Goal: Task Accomplishment & Management: Use online tool/utility

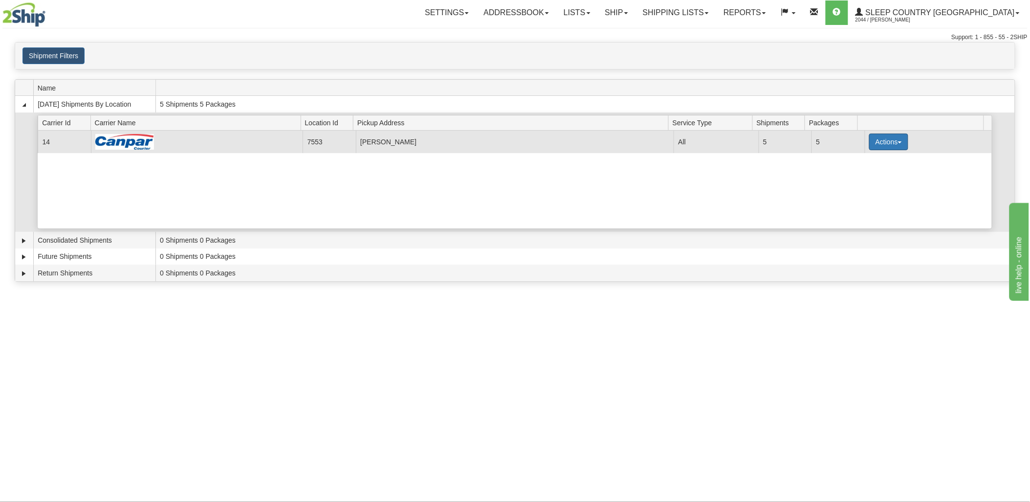
click at [890, 145] on button "Actions" at bounding box center [888, 141] width 39 height 17
click at [860, 165] on link "Details" at bounding box center [869, 160] width 78 height 13
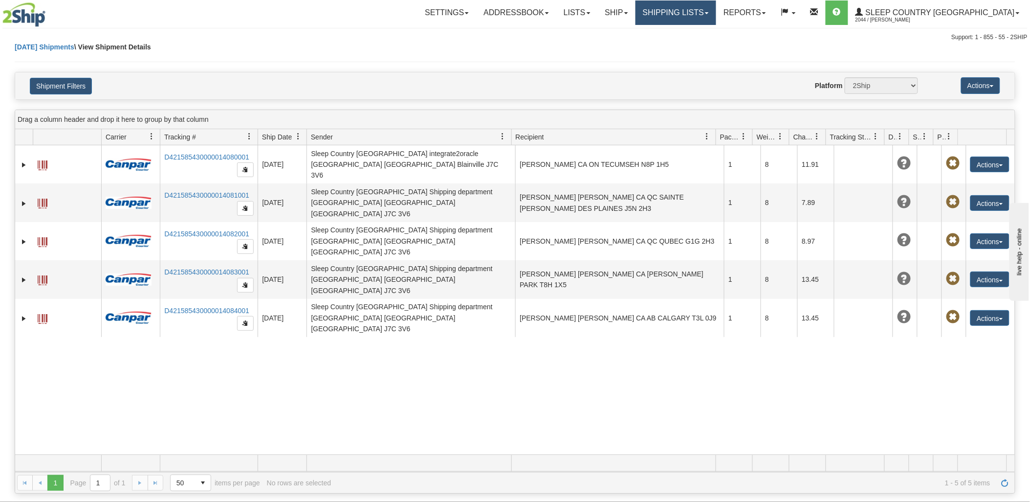
click at [716, 12] on link "Shipping lists" at bounding box center [676, 12] width 81 height 24
click at [988, 85] on button "Actions" at bounding box center [980, 85] width 39 height 17
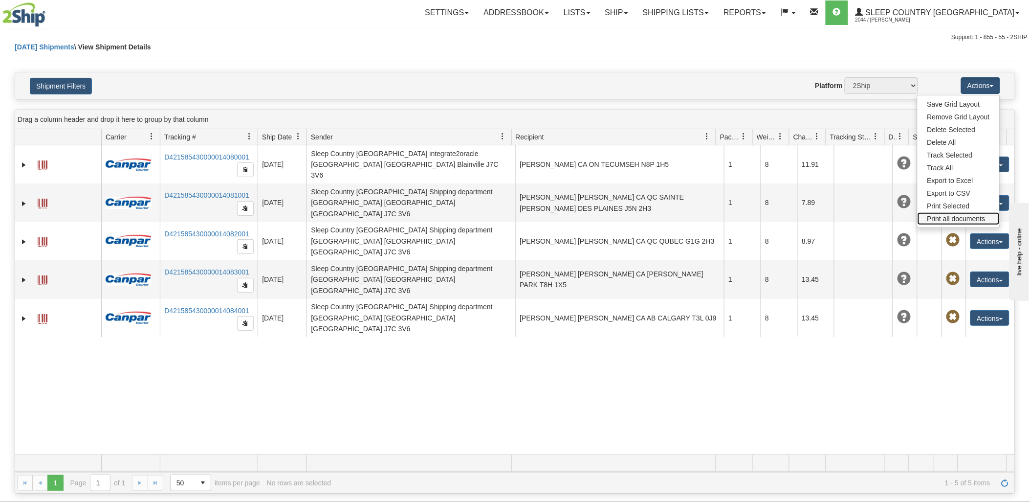
click at [954, 221] on link "Print all documents" at bounding box center [959, 218] width 82 height 13
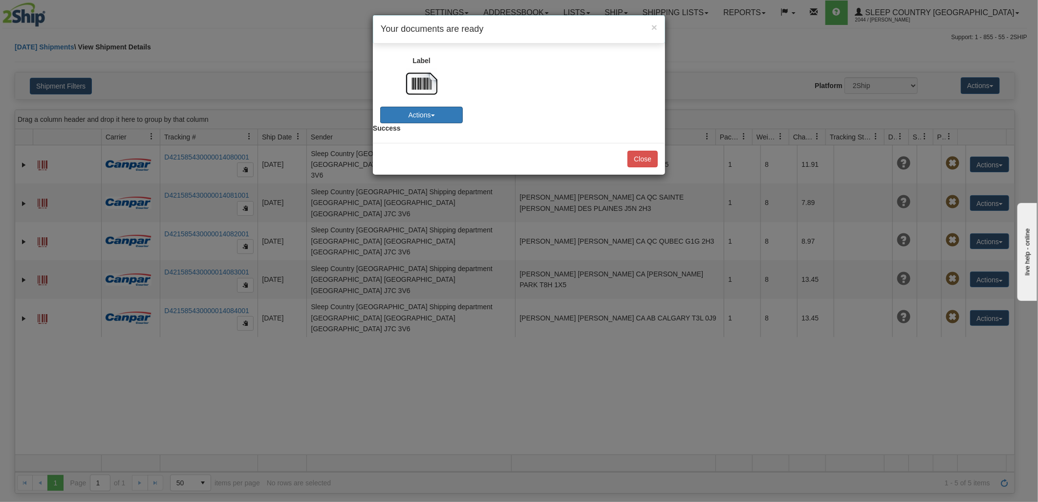
click at [432, 119] on button "Actions" at bounding box center [421, 115] width 83 height 17
click at [415, 144] on link "Print" at bounding box center [412, 146] width 77 height 13
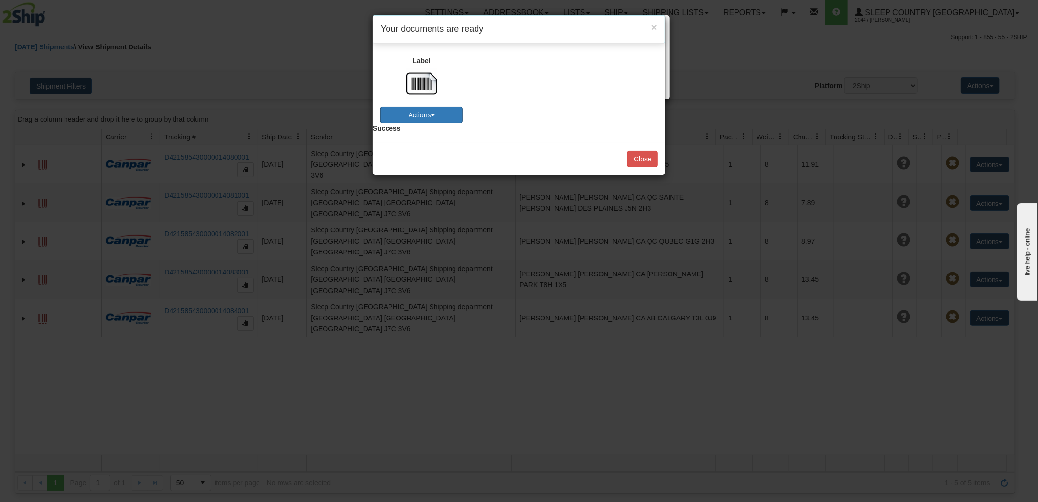
click at [420, 113] on button "Actions" at bounding box center [421, 115] width 83 height 17
click at [439, 129] on link "Download" at bounding box center [412, 133] width 77 height 13
click at [637, 153] on div "Close" at bounding box center [519, 159] width 292 height 32
click at [643, 162] on button "Close" at bounding box center [643, 159] width 30 height 17
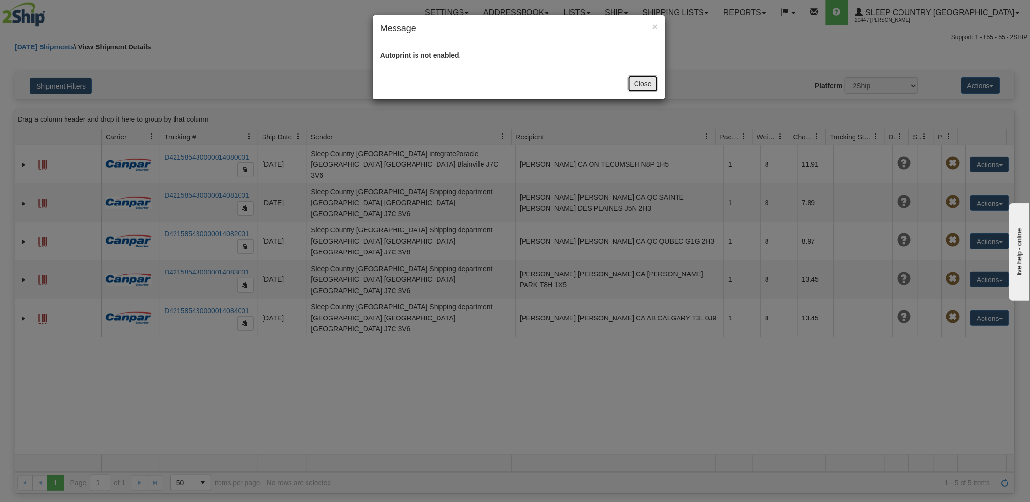
click at [649, 80] on button "Close" at bounding box center [643, 83] width 30 height 17
